Goal: Find specific page/section: Find specific page/section

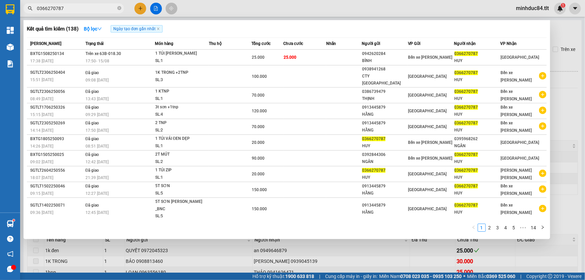
click at [81, 10] on input "0366270787" at bounding box center [76, 8] width 79 height 7
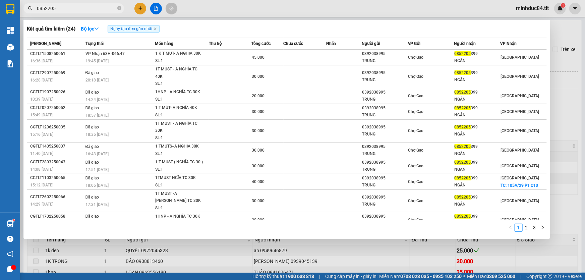
type input "0852205"
click at [282, 5] on div at bounding box center [292, 140] width 585 height 280
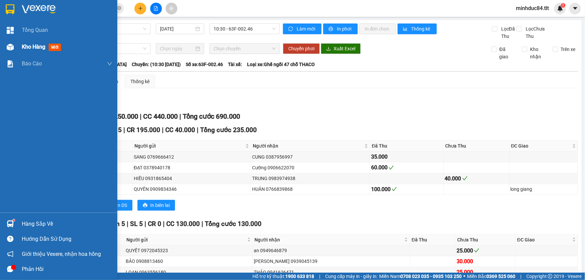
click at [22, 44] on span "Kho hàng" at bounding box center [33, 47] width 23 height 6
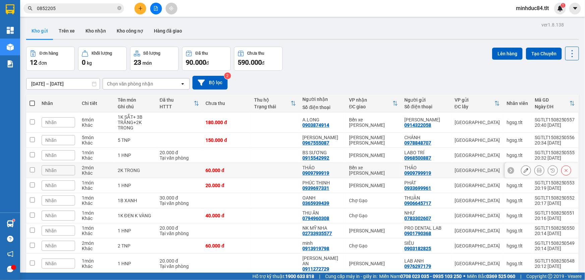
scroll to position [31, 0]
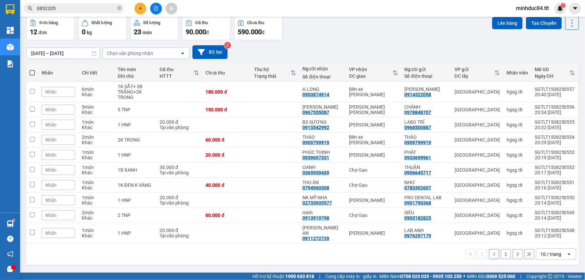
click at [553, 251] on div "10 / trang" at bounding box center [551, 254] width 21 height 7
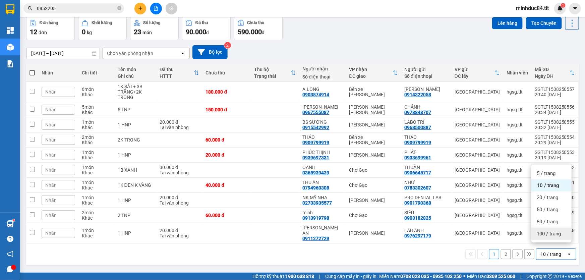
click at [554, 233] on span "100 / trang" at bounding box center [549, 233] width 24 height 7
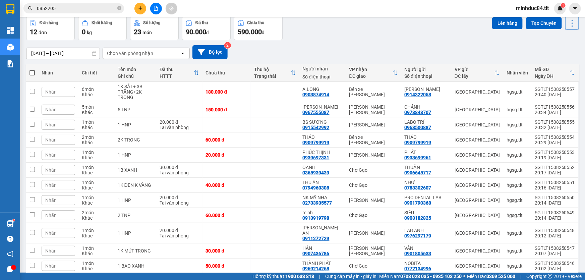
click at [373, 46] on div "[DATE] – [DATE] Press the down arrow key to interact with the calendar and sele…" at bounding box center [302, 52] width 553 height 14
